Goal: Obtain resource: Obtain resource

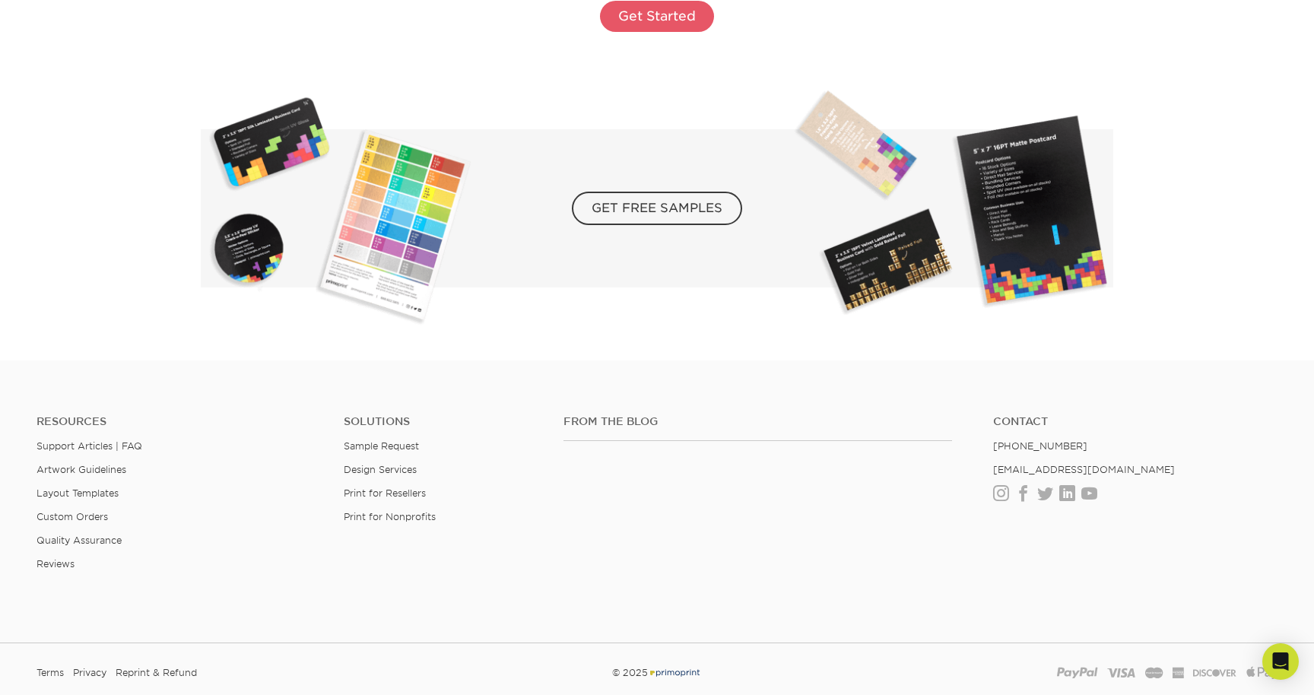
scroll to position [2799, 0]
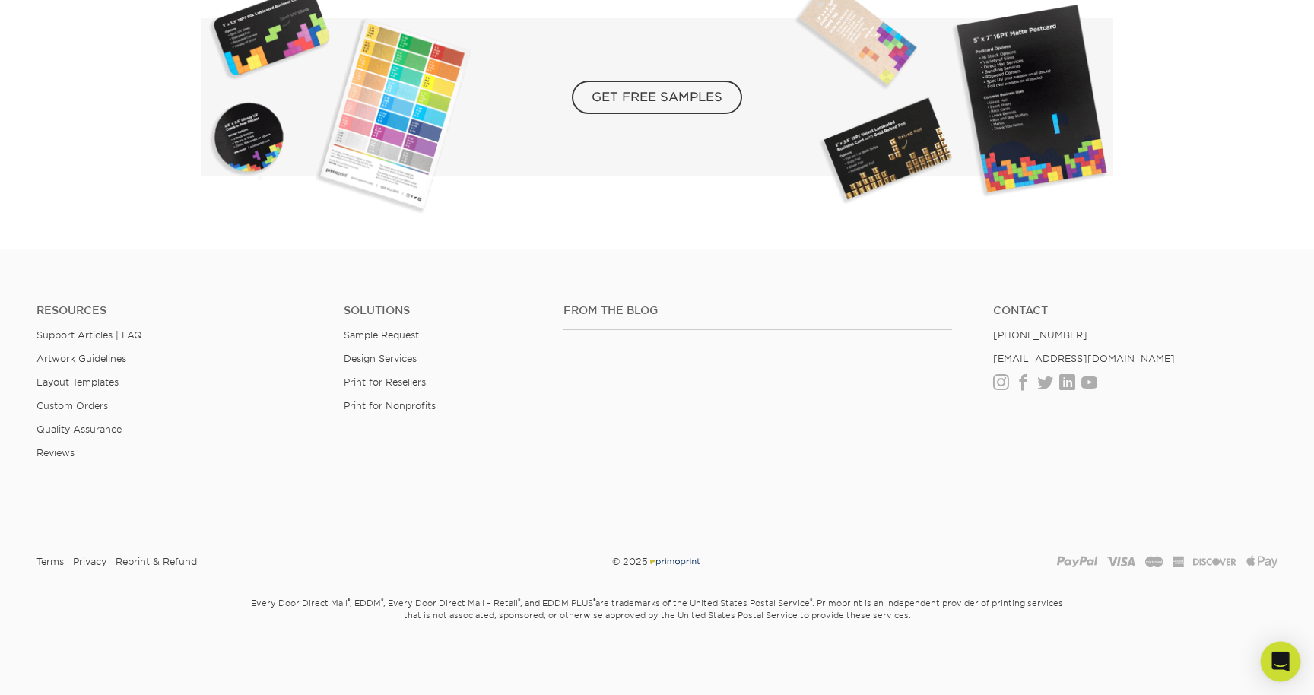
click at [1283, 658] on icon "Open Intercom Messenger" at bounding box center [1279, 662] width 17 height 20
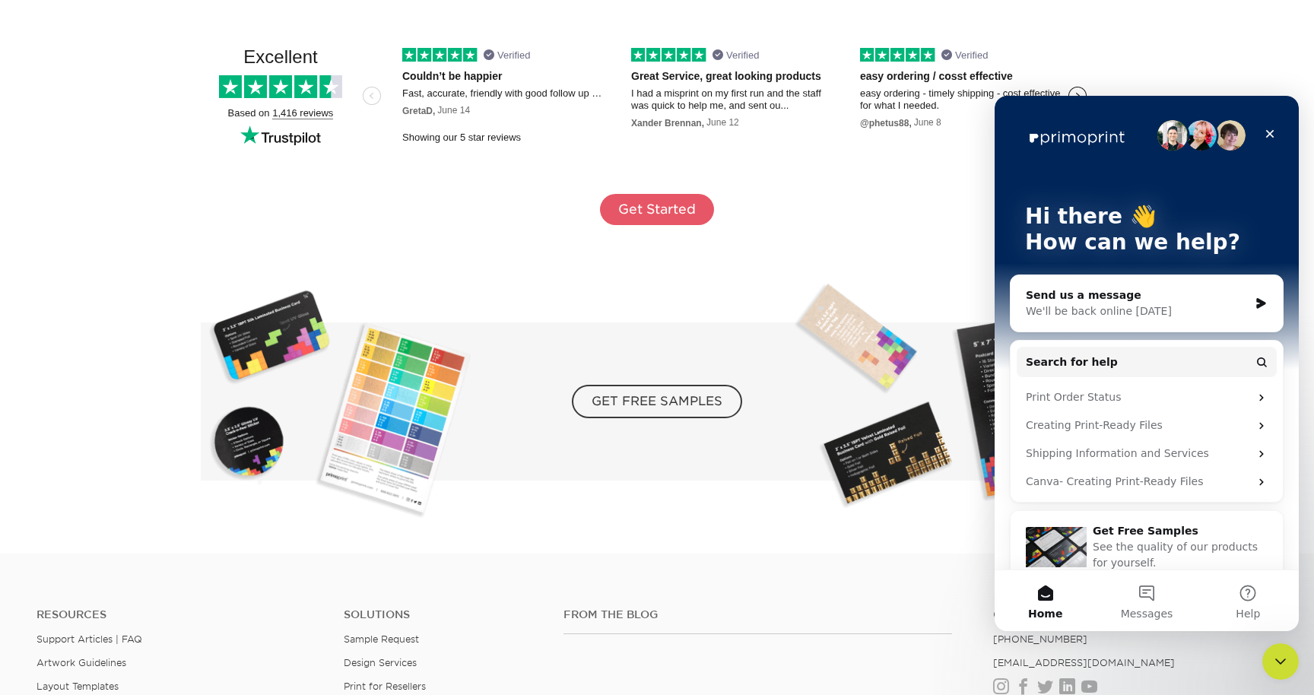
scroll to position [2494, 0]
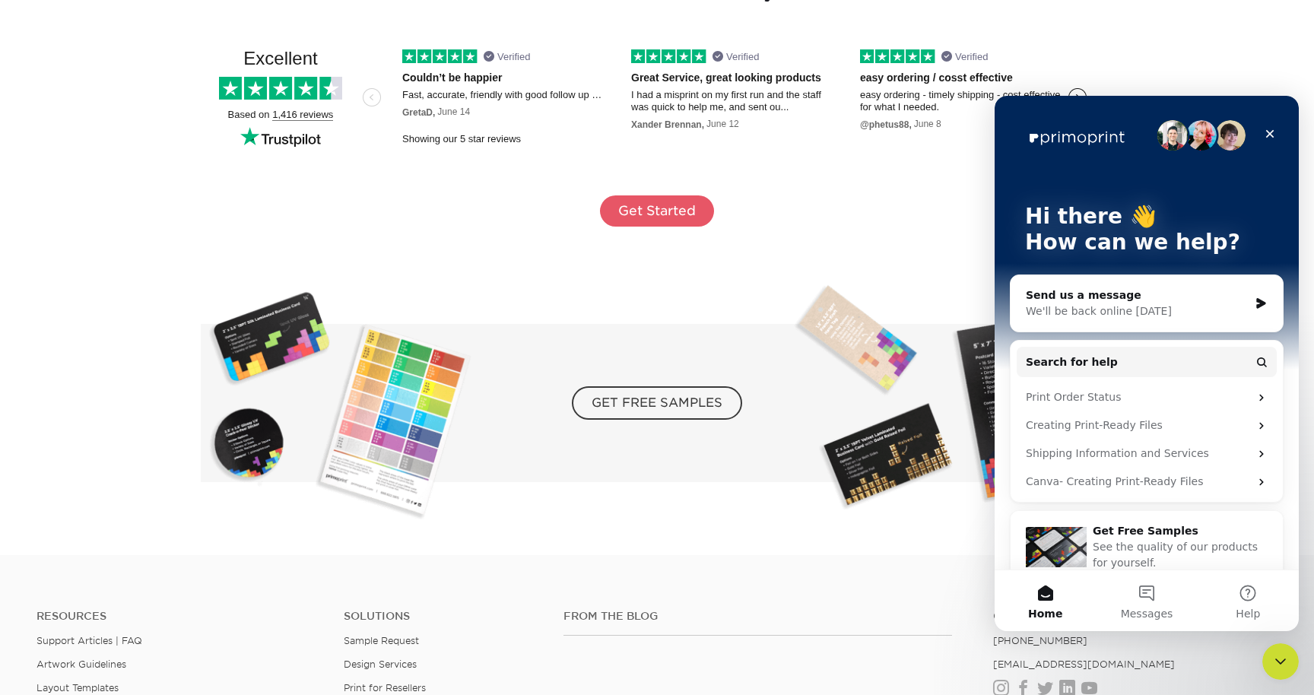
click at [758, 286] on img at bounding box center [657, 403] width 912 height 238
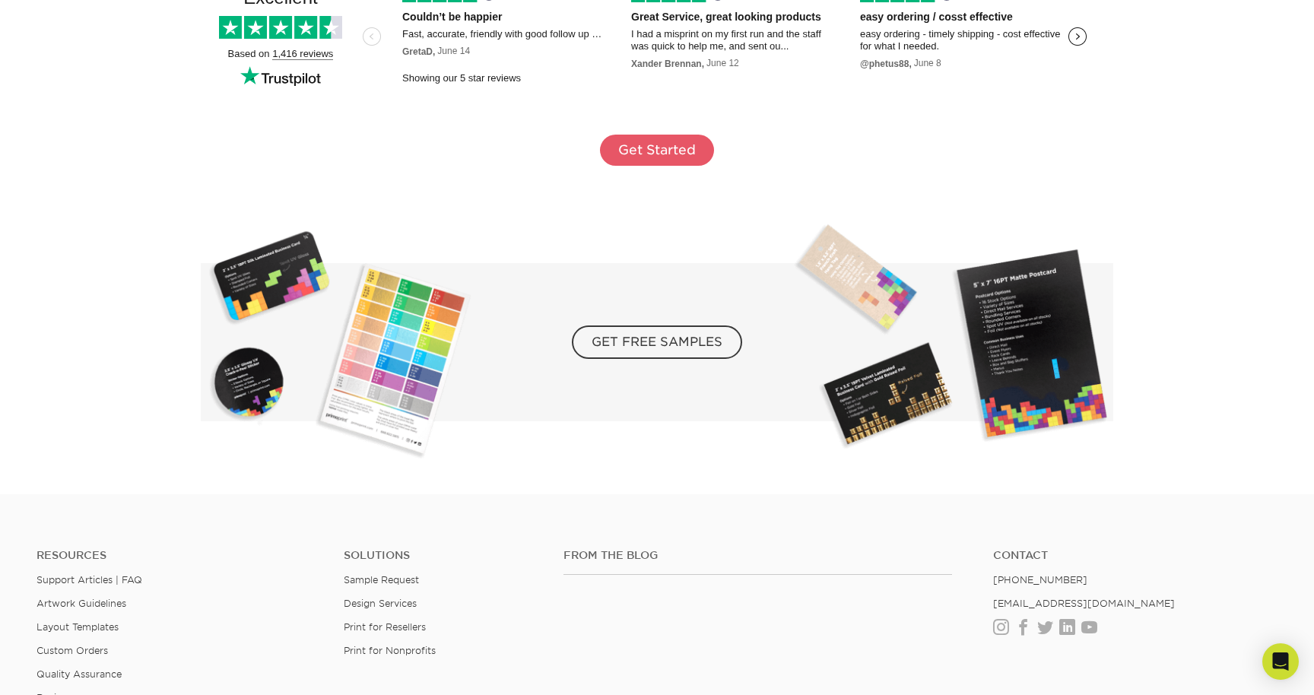
scroll to position [2564, 0]
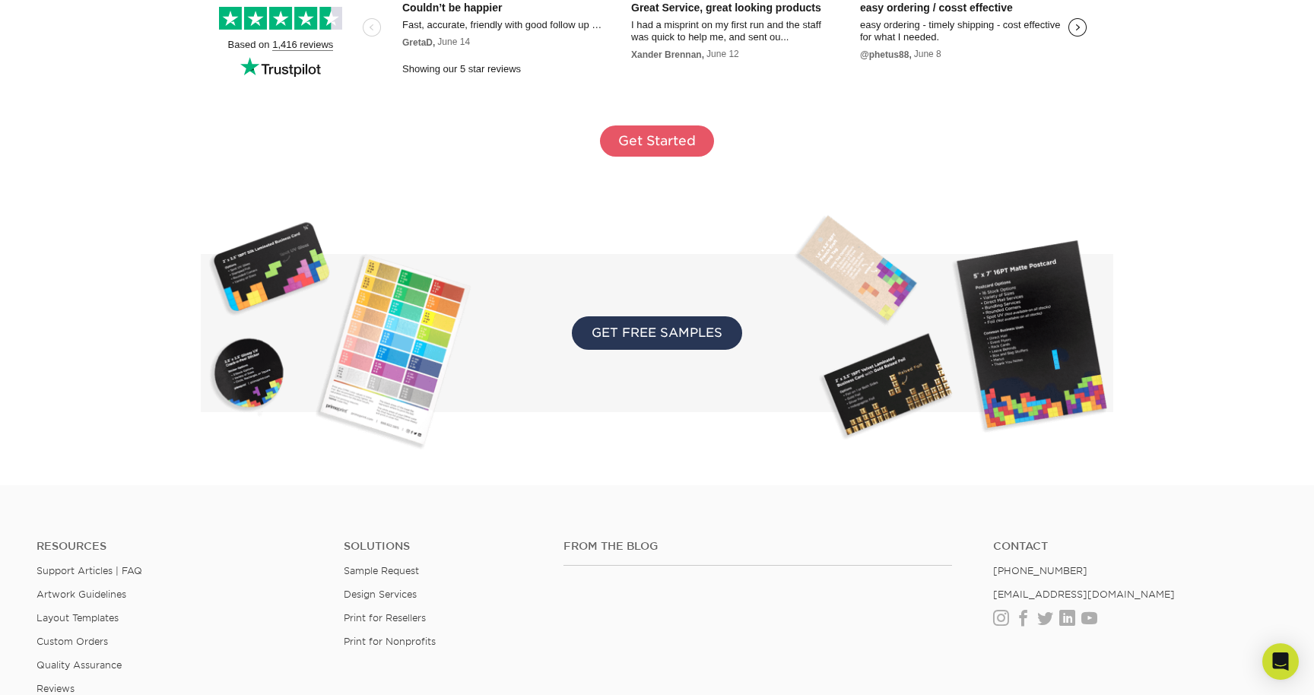
click at [687, 338] on span "GET FREE SAMPLES" at bounding box center [657, 332] width 170 height 33
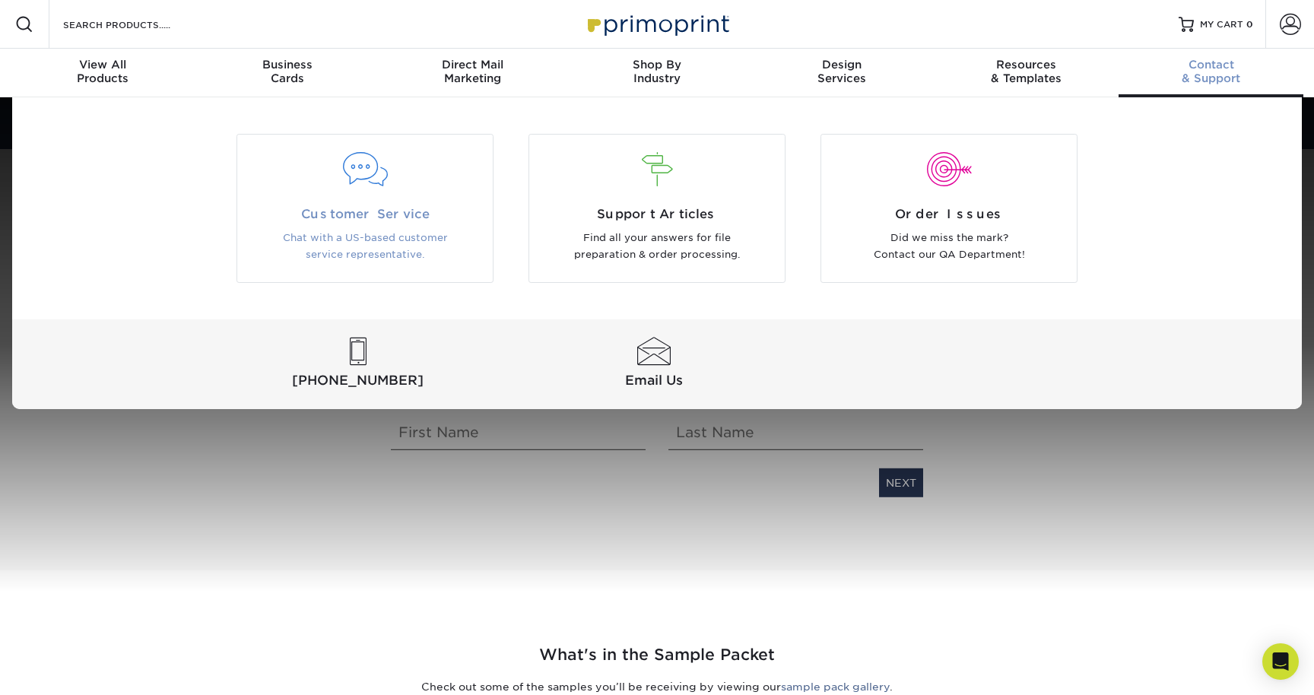
click at [360, 230] on p "Chat with a US-based customer service representative." at bounding box center [365, 247] width 233 height 34
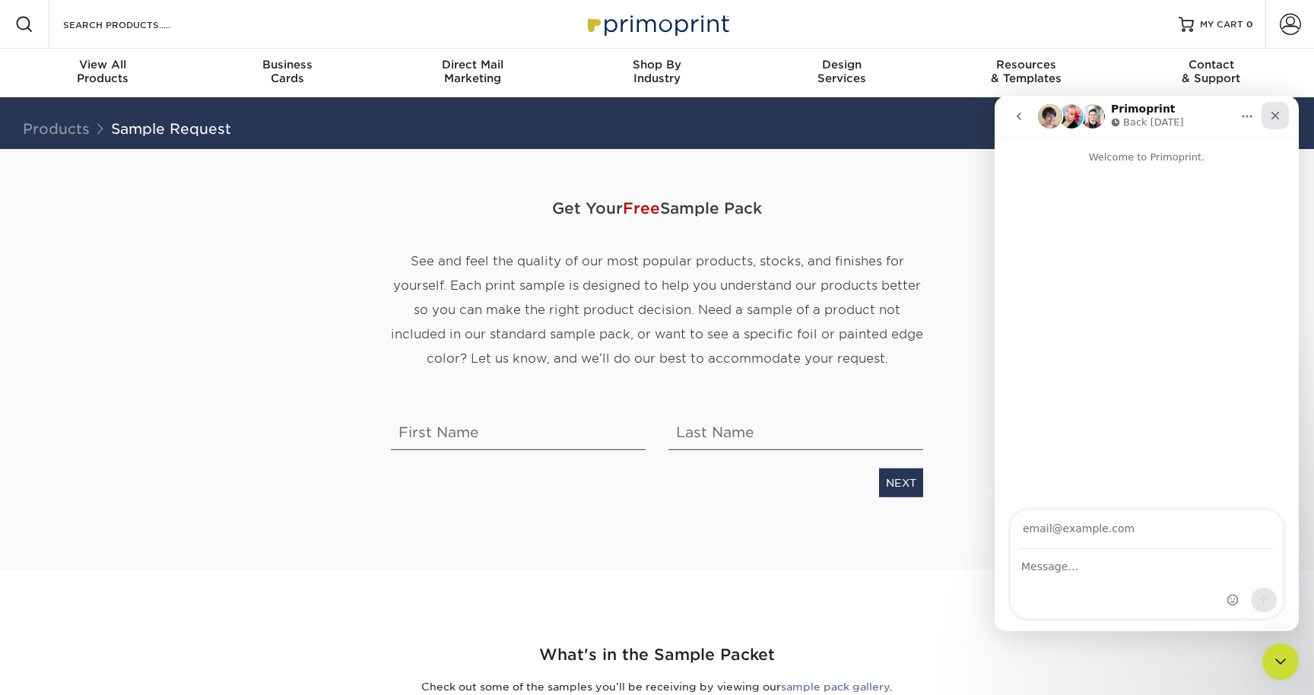
click at [1277, 118] on icon "Close" at bounding box center [1275, 116] width 8 height 8
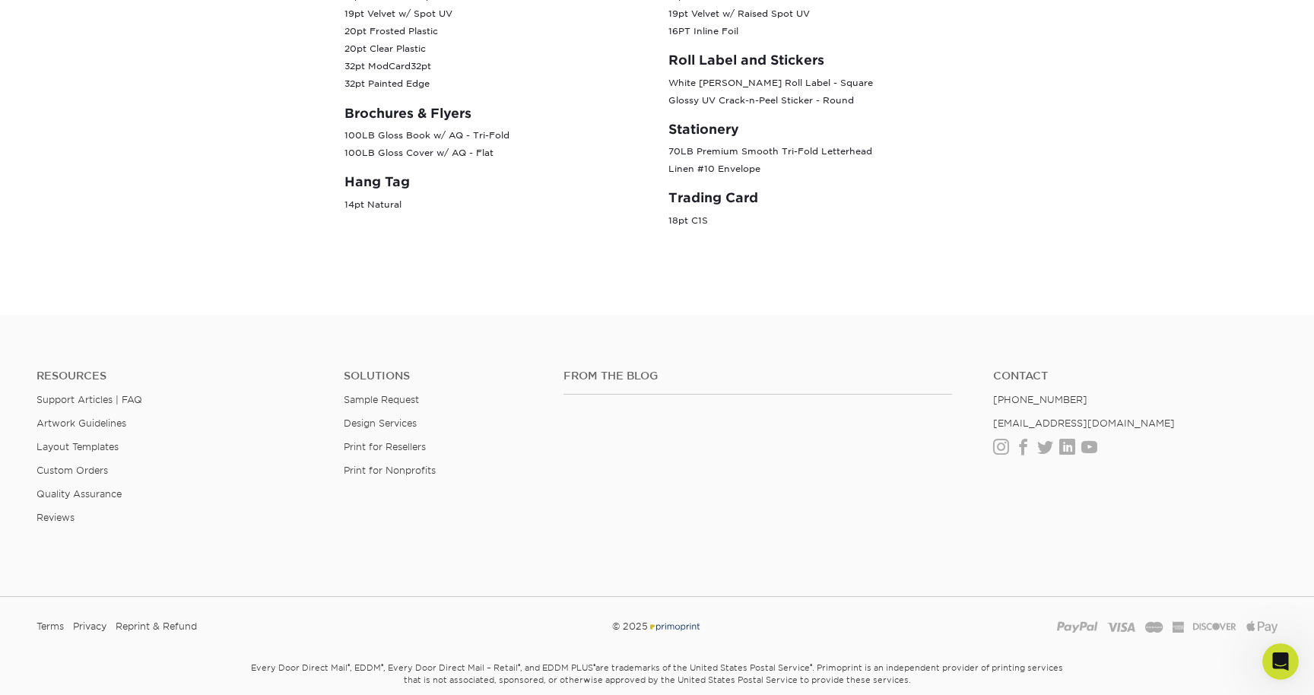
scroll to position [830, 0]
